Goal: Transaction & Acquisition: Download file/media

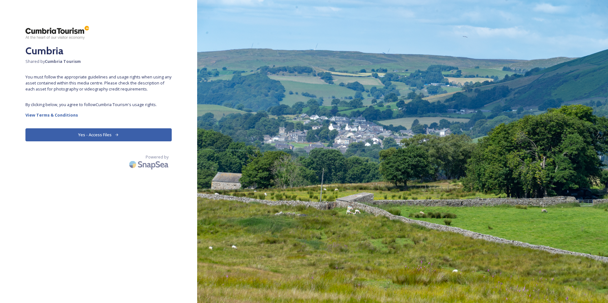
click at [95, 134] on button "Yes - Access Files" at bounding box center [98, 134] width 146 height 13
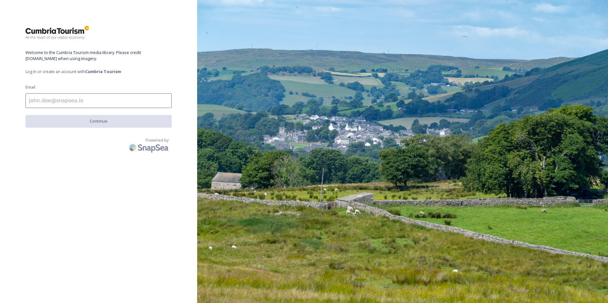
click at [90, 103] on input at bounding box center [98, 100] width 146 height 15
type input "andy@blll.co.uk"
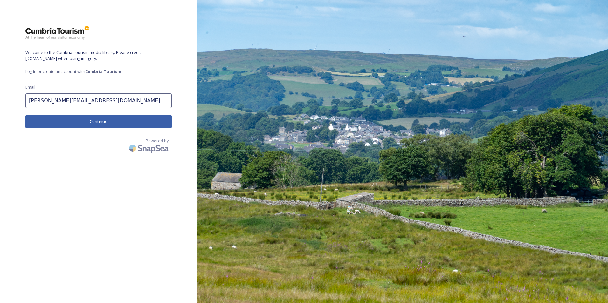
click at [89, 119] on button "Continue" at bounding box center [98, 121] width 146 height 13
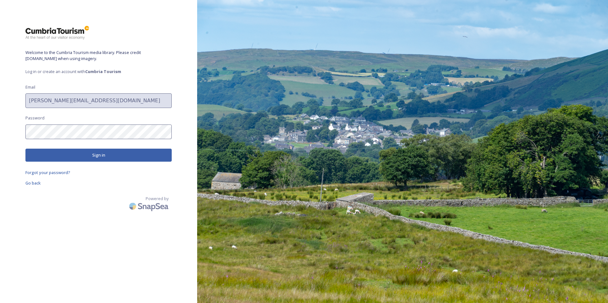
click at [78, 154] on button "Sign in" at bounding box center [98, 155] width 146 height 13
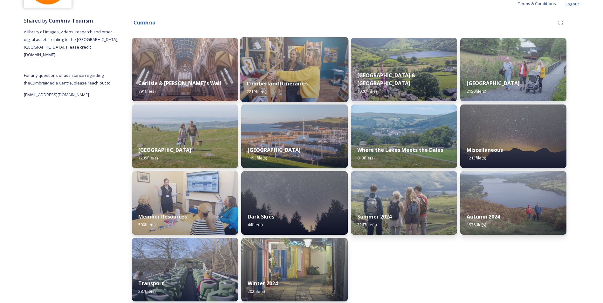
scroll to position [69, 0]
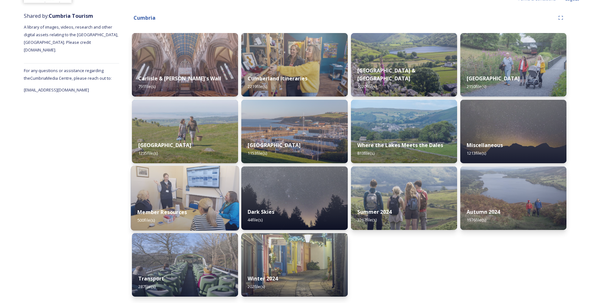
click at [160, 212] on strong "Member Resources" at bounding box center [162, 212] width 50 height 7
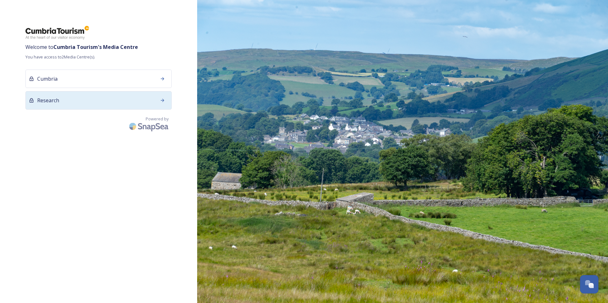
click at [85, 103] on div "Research" at bounding box center [98, 100] width 146 height 18
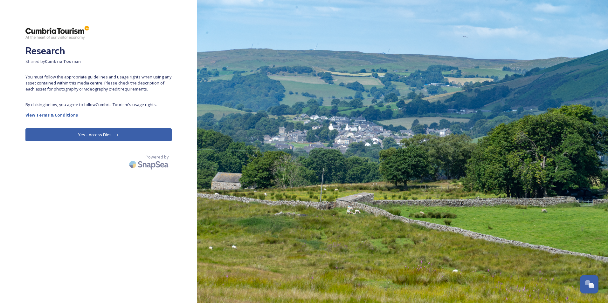
click at [98, 133] on button "Yes - Access Files" at bounding box center [98, 134] width 146 height 13
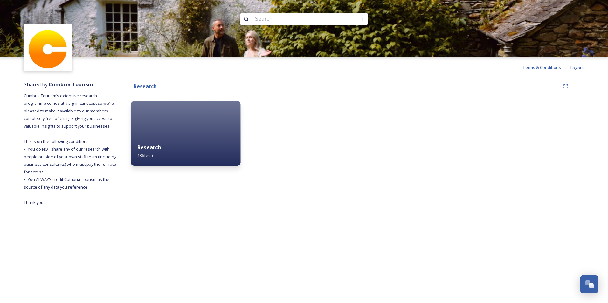
click at [180, 144] on div "Research 13 file(s)" at bounding box center [186, 151] width 110 height 29
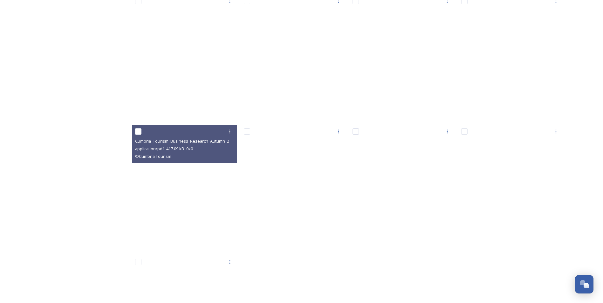
scroll to position [254, 0]
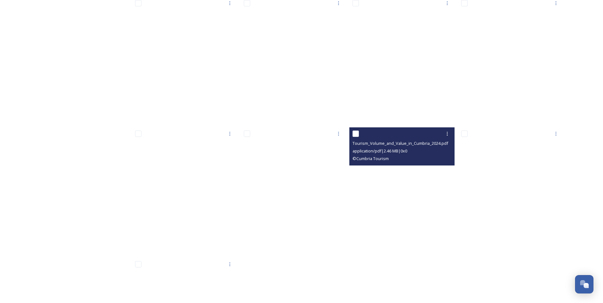
click at [354, 135] on input "checkbox" at bounding box center [356, 134] width 6 height 6
checkbox input "true"
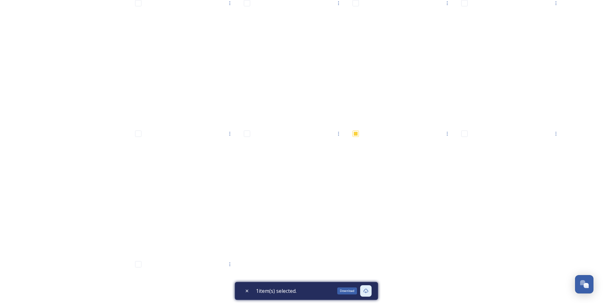
click at [368, 291] on icon at bounding box center [365, 291] width 5 height 5
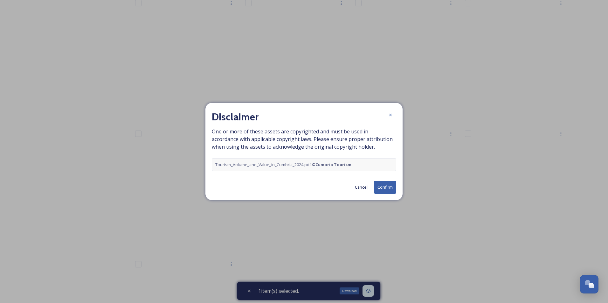
click at [388, 182] on button "Confirm" at bounding box center [385, 187] width 22 height 13
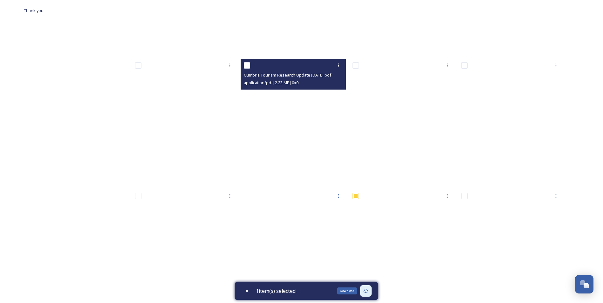
scroll to position [191, 0]
click at [339, 68] on icon at bounding box center [338, 67] width 1 height 4
click at [334, 93] on span "Download" at bounding box center [330, 93] width 19 height 6
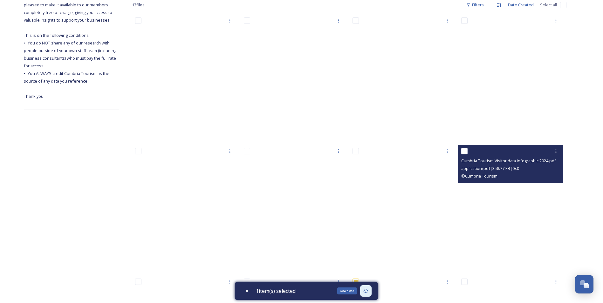
scroll to position [95, 0]
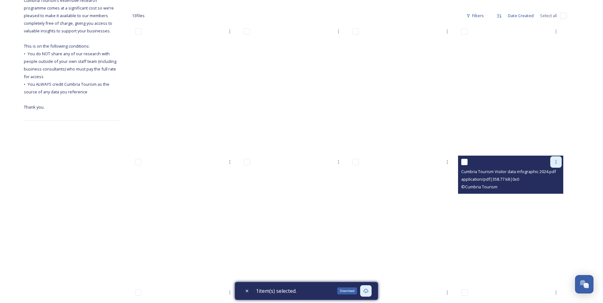
click at [556, 162] on icon at bounding box center [556, 162] width 1 height 4
click at [545, 188] on span "Download" at bounding box center [548, 188] width 19 height 6
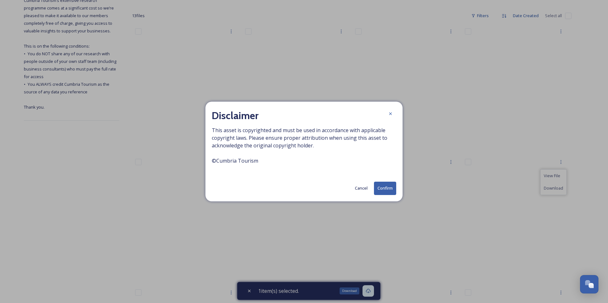
click at [390, 188] on button "Confirm" at bounding box center [385, 188] width 22 height 13
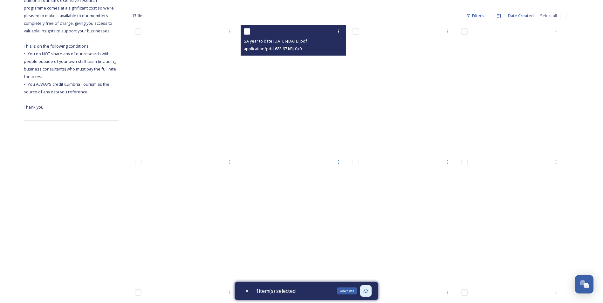
scroll to position [64, 0]
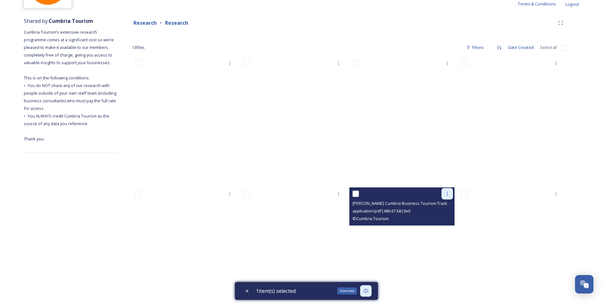
click at [448, 193] on icon at bounding box center [447, 193] width 5 height 5
click at [441, 220] on span "Download" at bounding box center [439, 220] width 19 height 6
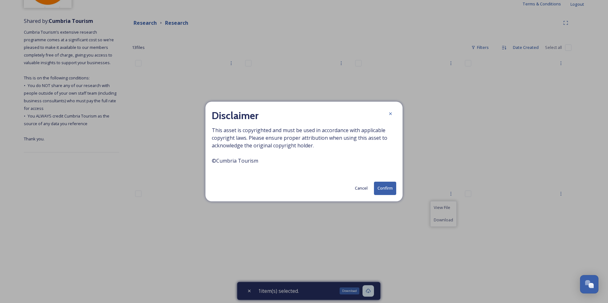
click at [386, 189] on button "Confirm" at bounding box center [385, 188] width 22 height 13
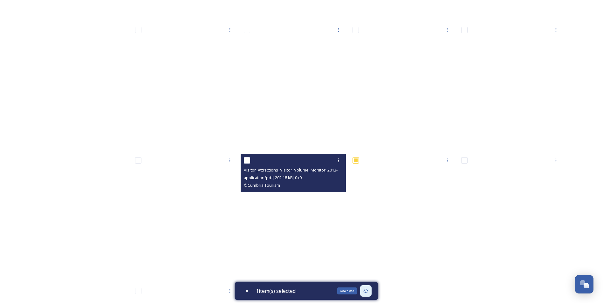
scroll to position [286, 0]
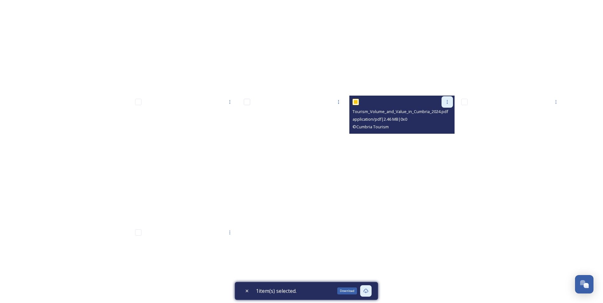
click at [445, 101] on icon at bounding box center [447, 102] width 5 height 5
click at [436, 127] on span "Download" at bounding box center [439, 128] width 19 height 6
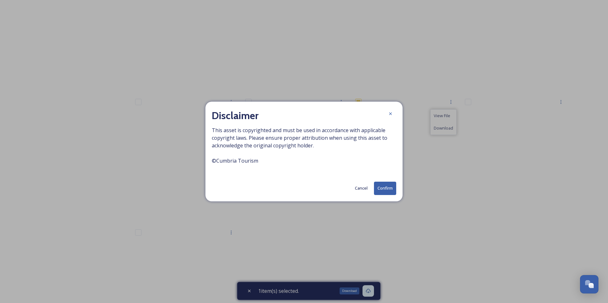
click at [384, 188] on button "Confirm" at bounding box center [385, 188] width 22 height 13
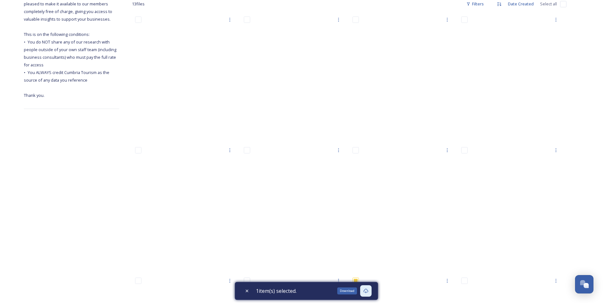
scroll to position [96, 0]
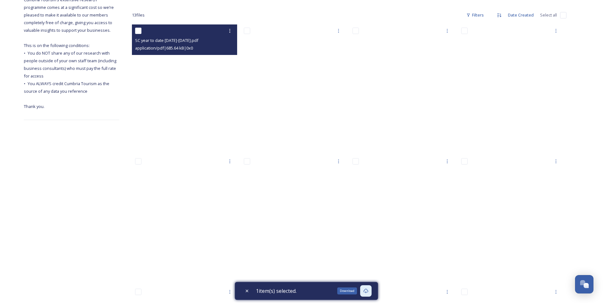
click at [184, 39] on span "SC year to date [DATE]-[DATE].pdf" at bounding box center [166, 41] width 63 height 6
click at [230, 31] on icon at bounding box center [229, 30] width 5 height 5
click at [222, 58] on span "Download" at bounding box center [222, 57] width 19 height 6
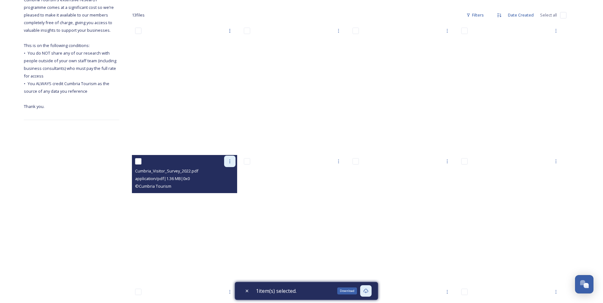
click at [230, 160] on icon at bounding box center [230, 162] width 1 height 4
click at [219, 187] on span "Download" at bounding box center [222, 188] width 19 height 6
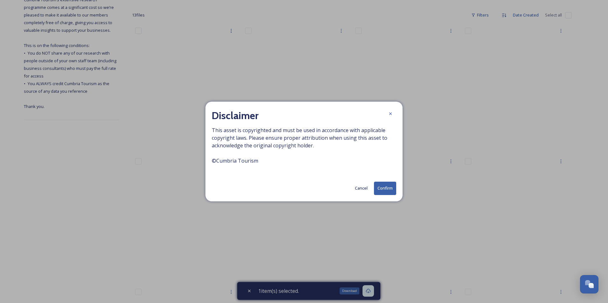
click at [381, 189] on button "Confirm" at bounding box center [385, 188] width 22 height 13
